Goal: Entertainment & Leisure: Consume media (video, audio)

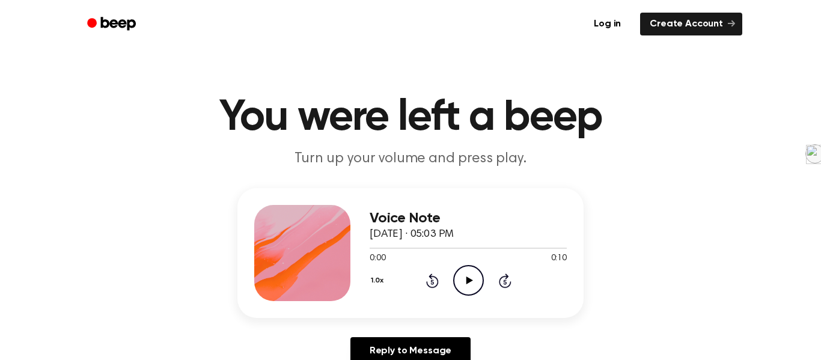
click at [464, 273] on icon "Play Audio" at bounding box center [468, 280] width 31 height 31
click at [477, 278] on icon "Play Audio" at bounding box center [468, 280] width 31 height 31
click at [461, 292] on icon "Play Audio" at bounding box center [468, 280] width 31 height 31
click at [471, 288] on icon "Play Audio" at bounding box center [468, 280] width 31 height 31
click at [459, 275] on icon "Play Audio" at bounding box center [468, 280] width 31 height 31
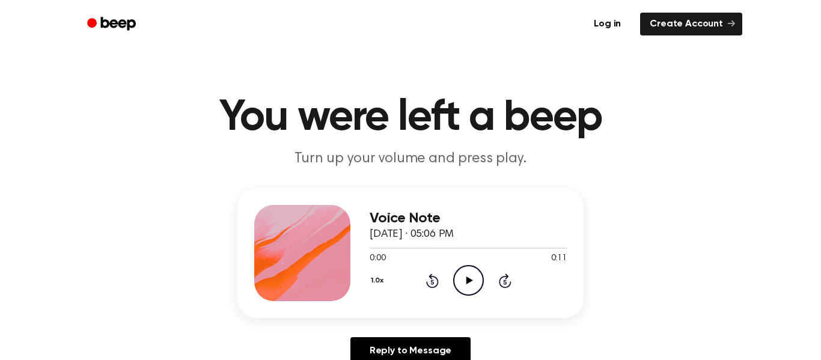
click at [474, 276] on icon "Play Audio" at bounding box center [468, 280] width 31 height 31
click at [477, 288] on icon "Play Audio" at bounding box center [468, 280] width 31 height 31
click at [471, 282] on icon "Play Audio" at bounding box center [468, 280] width 31 height 31
click at [470, 282] on icon "Play Audio" at bounding box center [468, 280] width 31 height 31
click at [474, 288] on icon "Play Audio" at bounding box center [468, 280] width 31 height 31
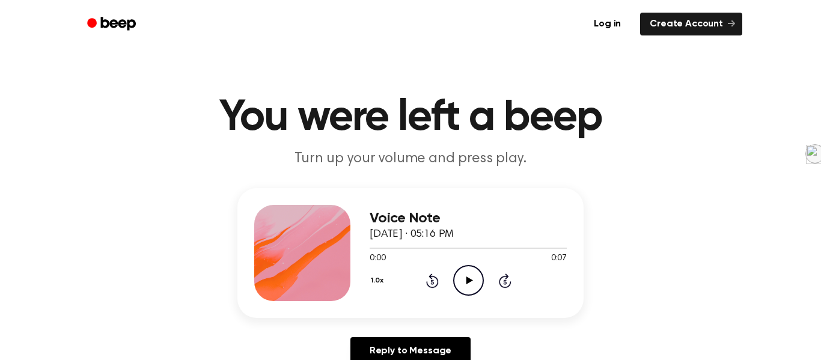
click at [467, 290] on icon "Play Audio" at bounding box center [468, 280] width 31 height 31
click at [472, 270] on icon "Play Audio" at bounding box center [468, 280] width 31 height 31
click at [467, 287] on icon "Play Audio" at bounding box center [468, 280] width 31 height 31
click at [469, 286] on icon "Play Audio" at bounding box center [468, 280] width 31 height 31
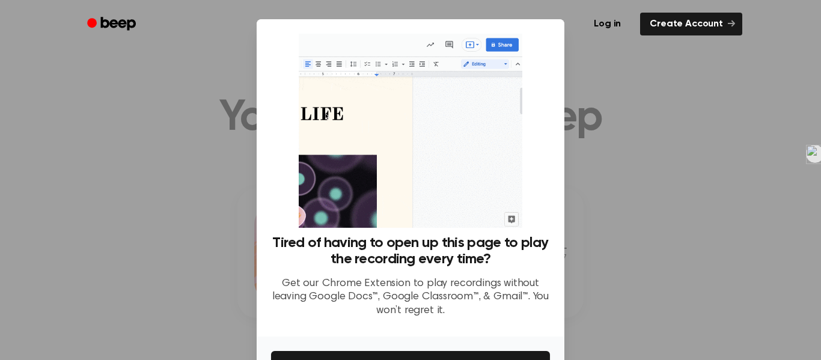
scroll to position [78, 0]
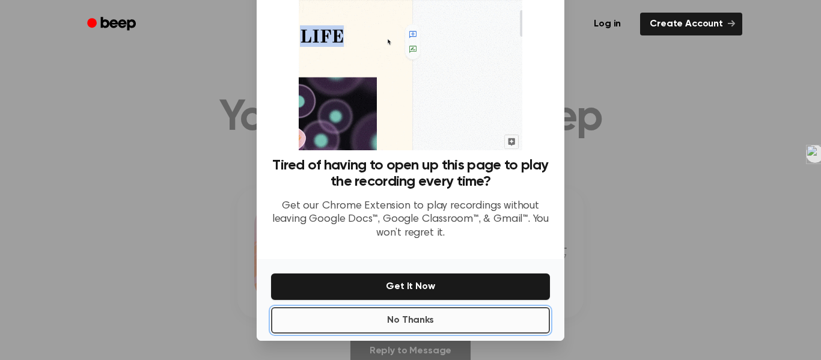
click at [405, 314] on button "No Thanks" at bounding box center [410, 320] width 279 height 26
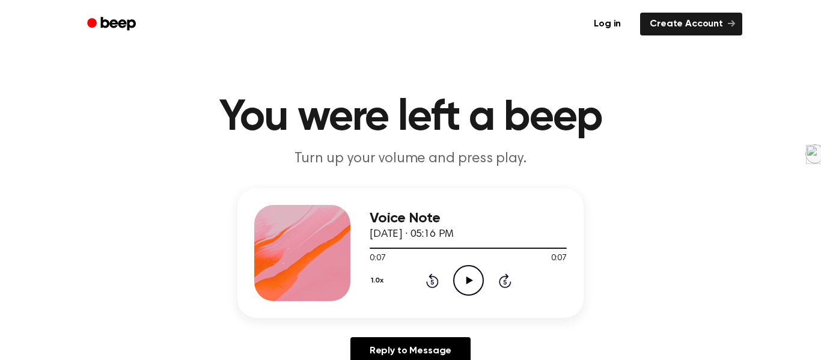
click at [471, 290] on icon "Play Audio" at bounding box center [468, 280] width 31 height 31
click at [467, 266] on circle at bounding box center [468, 280] width 29 height 29
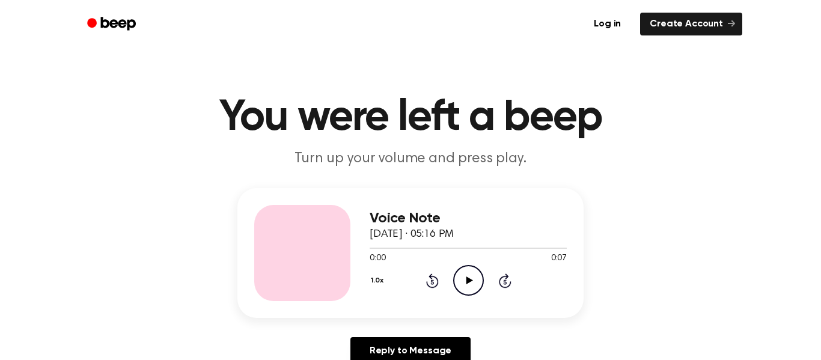
scroll to position [53, 0]
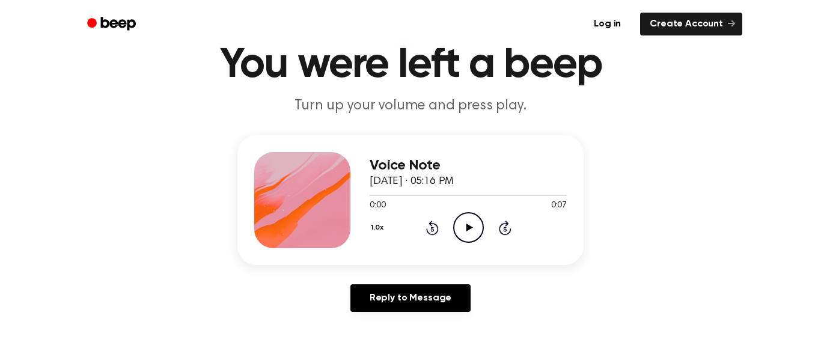
click at [472, 233] on icon "Play Audio" at bounding box center [468, 227] width 31 height 31
click at [462, 227] on icon "Play Audio" at bounding box center [468, 227] width 31 height 31
click at [462, 227] on icon "Pause Audio" at bounding box center [468, 227] width 31 height 31
click at [472, 230] on icon "Play Audio" at bounding box center [468, 227] width 31 height 31
click at [471, 237] on icon "Play Audio" at bounding box center [468, 227] width 31 height 31
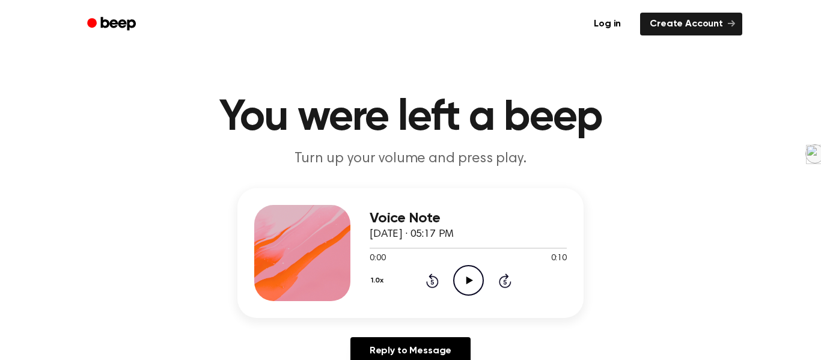
click at [463, 275] on icon "Play Audio" at bounding box center [468, 280] width 31 height 31
click at [462, 272] on icon "Play Audio" at bounding box center [468, 280] width 31 height 31
click at [458, 276] on icon "Play Audio" at bounding box center [468, 280] width 31 height 31
click at [466, 282] on icon at bounding box center [469, 280] width 7 height 8
click at [464, 276] on icon "Play Audio" at bounding box center [468, 280] width 31 height 31
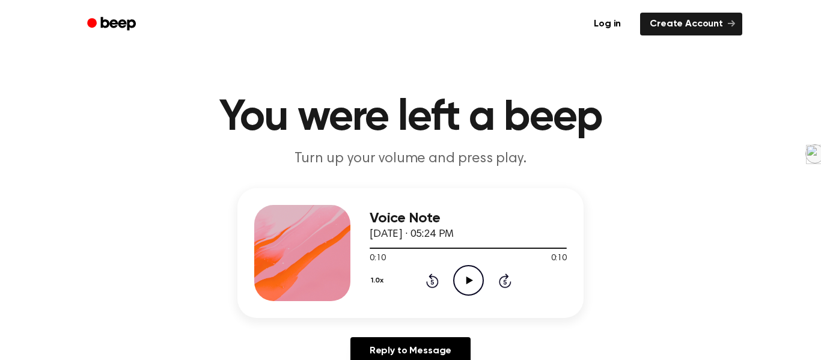
click at [473, 282] on icon "Play Audio" at bounding box center [468, 280] width 31 height 31
click at [474, 272] on icon "Play Audio" at bounding box center [468, 280] width 31 height 31
click at [478, 276] on icon "Play Audio" at bounding box center [468, 280] width 31 height 31
click at [468, 276] on icon "Play Audio" at bounding box center [468, 280] width 31 height 31
click at [465, 270] on icon "Play Audio" at bounding box center [468, 280] width 31 height 31
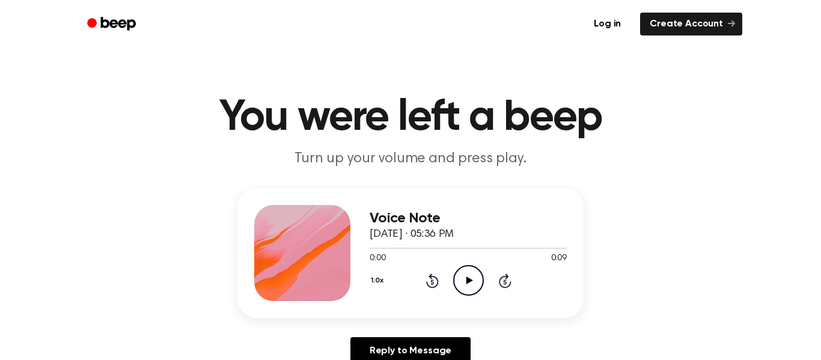
click at [472, 269] on icon "Play Audio" at bounding box center [468, 280] width 31 height 31
click at [472, 284] on icon "Play Audio" at bounding box center [468, 280] width 31 height 31
click at [461, 284] on icon "Play Audio" at bounding box center [468, 280] width 31 height 31
click at [471, 284] on icon "Play Audio" at bounding box center [468, 280] width 31 height 31
click at [471, 273] on icon "Play Audio" at bounding box center [468, 280] width 31 height 31
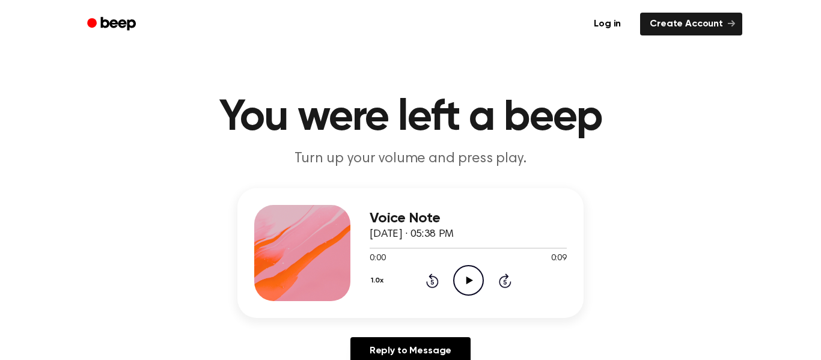
click at [469, 278] on icon "Play Audio" at bounding box center [468, 280] width 31 height 31
click at [454, 285] on circle at bounding box center [468, 280] width 29 height 29
click at [465, 269] on icon "Play Audio" at bounding box center [468, 280] width 31 height 31
click at [466, 276] on icon "Play Audio" at bounding box center [468, 280] width 31 height 31
click at [459, 284] on icon "Play Audio" at bounding box center [468, 280] width 31 height 31
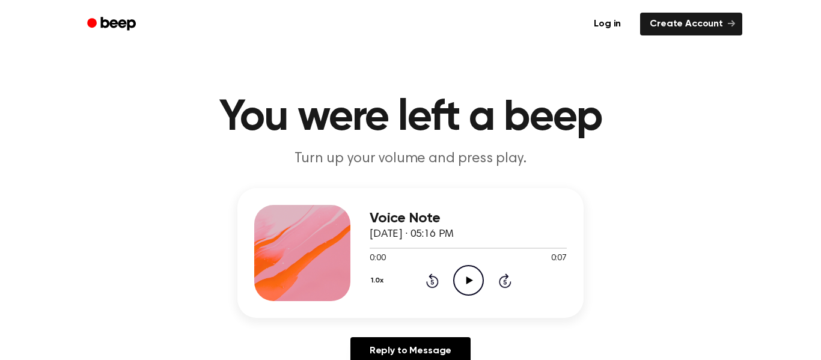
click at [444, 276] on div "1.0x Rewind 5 seconds Play Audio Skip 5 seconds" at bounding box center [468, 280] width 197 height 31
click at [455, 279] on icon "Play Audio" at bounding box center [468, 280] width 31 height 31
click at [465, 277] on icon "Play Audio" at bounding box center [468, 280] width 31 height 31
click at [478, 272] on icon "Play Audio" at bounding box center [468, 280] width 31 height 31
